Goal: Check status: Check status

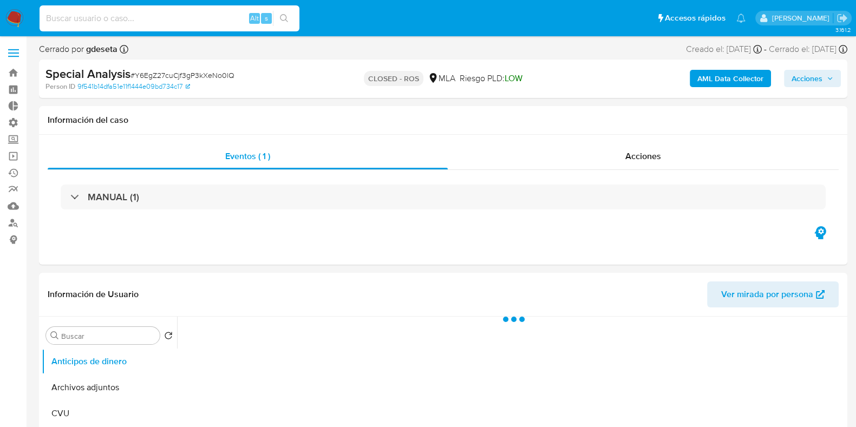
click at [151, 18] on input at bounding box center [170, 18] width 260 height 14
paste input "6U0aJj5mQO0E1Q6WA1jyoJA1"
type input "6U0aJj5mQO0E1Q6WA1jyoJA1"
select select "10"
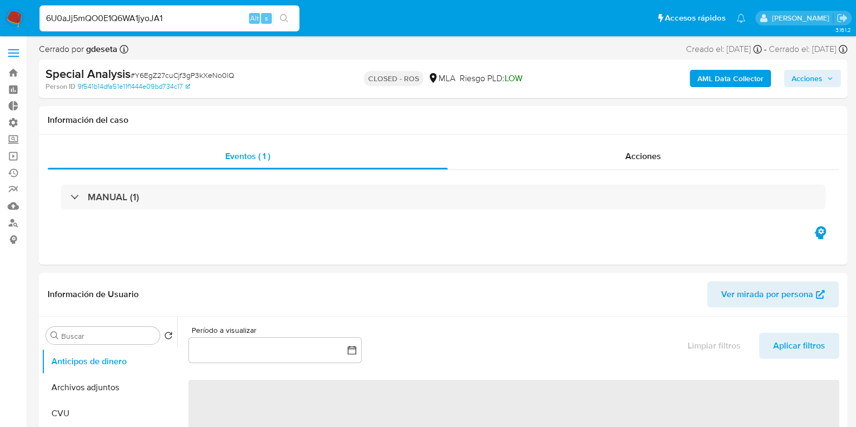
type input "6U0aJj5mQO0E1Q6WA1jyoJA1"
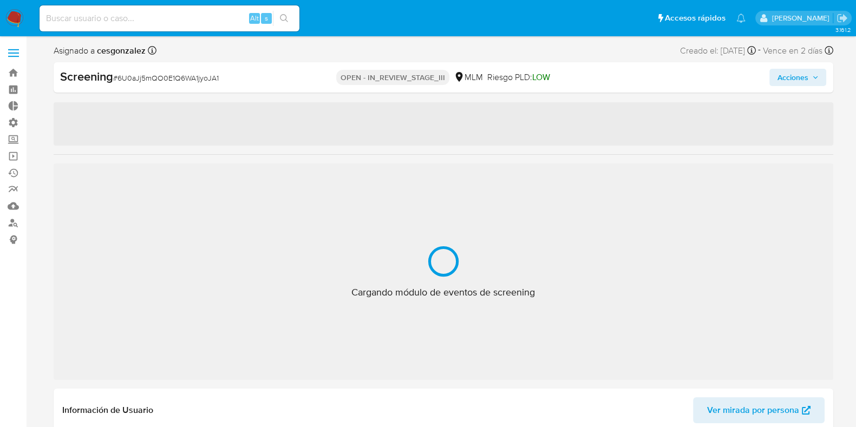
select select "10"
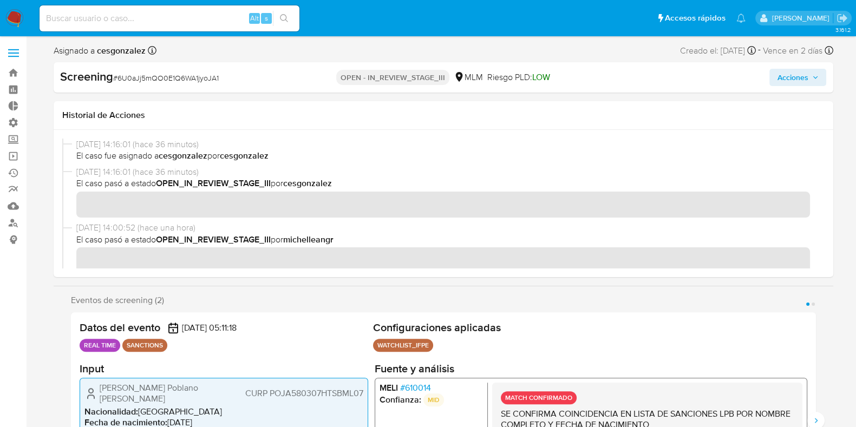
click at [818, 77] on icon "button" at bounding box center [816, 77] width 7 height 7
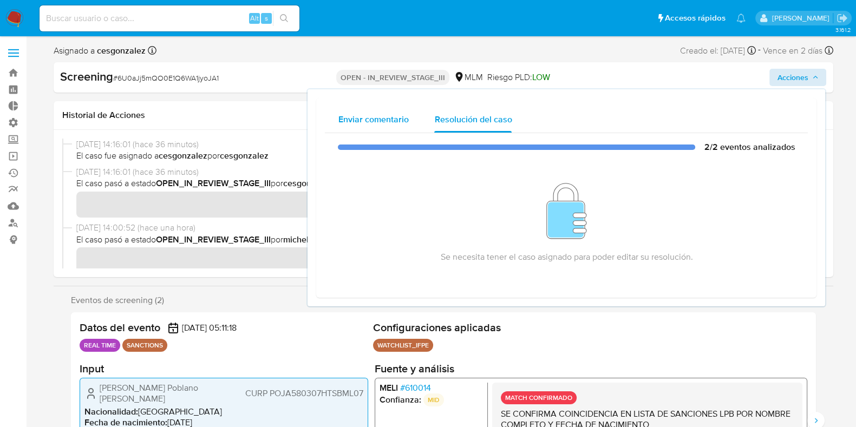
click at [395, 114] on span "Enviar comentario" at bounding box center [373, 119] width 70 height 12
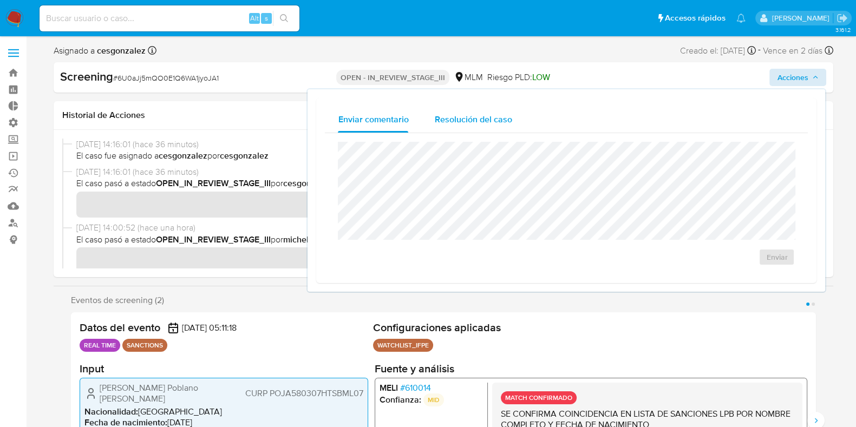
click at [457, 121] on span "Resolución del caso" at bounding box center [472, 119] width 77 height 12
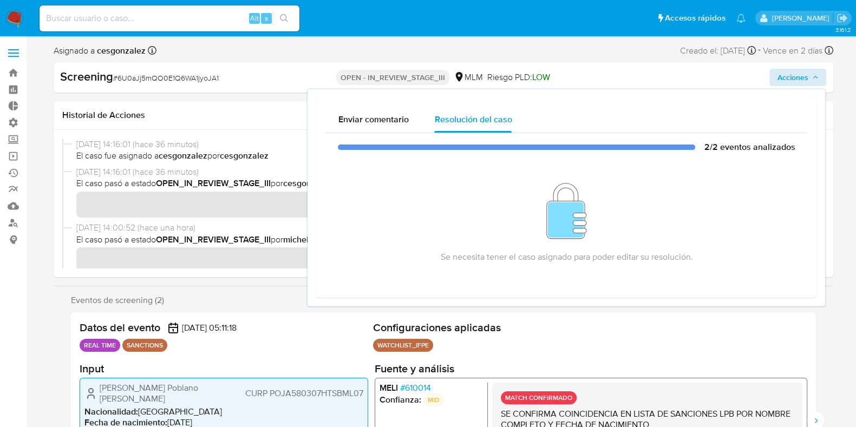
click at [549, 49] on div "Asignado a cesgonzalez Asignado el: [DATE] 13:44:38 Creado el: [DATE] Creado el…" at bounding box center [444, 52] width 780 height 19
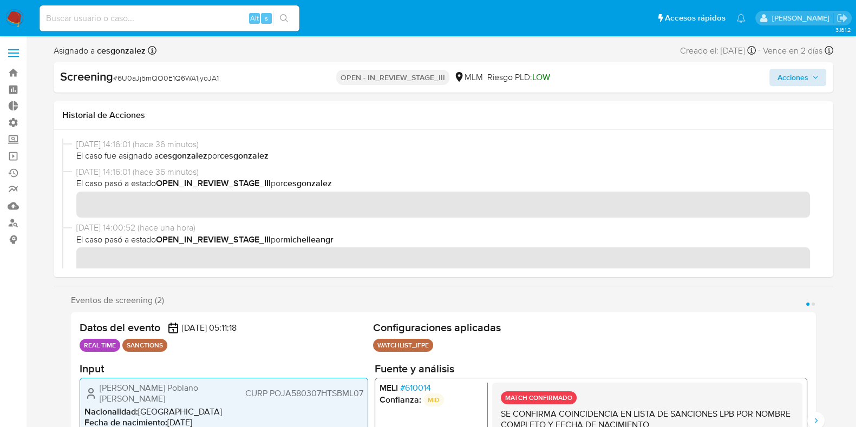
click at [547, 79] on span "LOW" at bounding box center [542, 77] width 18 height 12
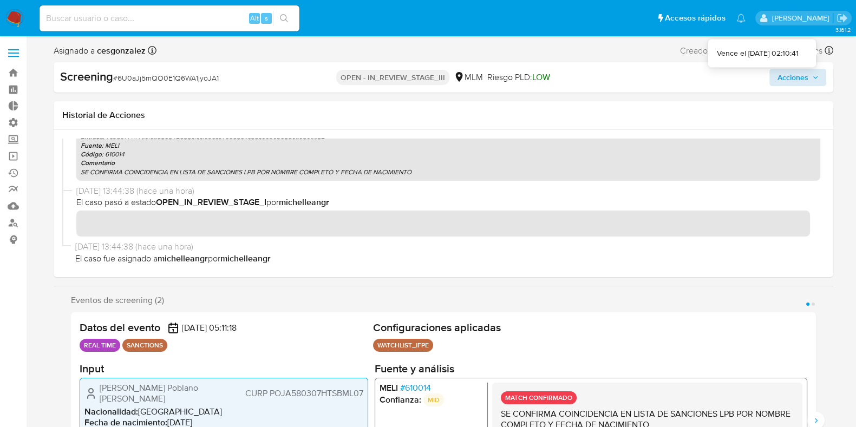
drag, startPoint x: 830, startPoint y: 51, endPoint x: 840, endPoint y: 49, distance: 9.5
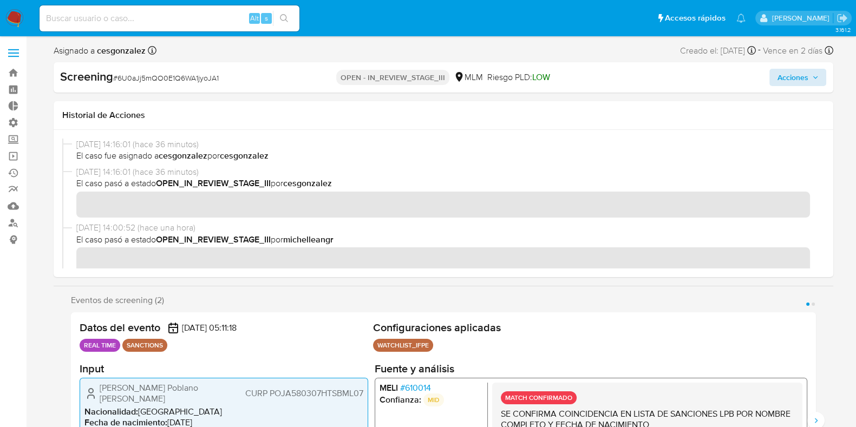
click at [122, 25] on div "Alt s" at bounding box center [170, 18] width 260 height 26
click at [123, 14] on input at bounding box center [170, 18] width 260 height 14
paste input "cTpbGMvlXxkpApUEWjRBIsbU"
type input "cTpbGMvlXxkpApUEWjRBIsbU"
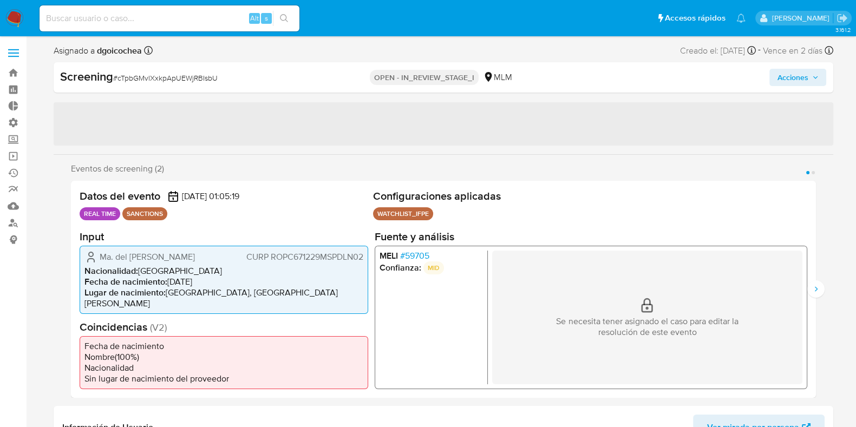
select select "10"
